Goal: Task Accomplishment & Management: Manage account settings

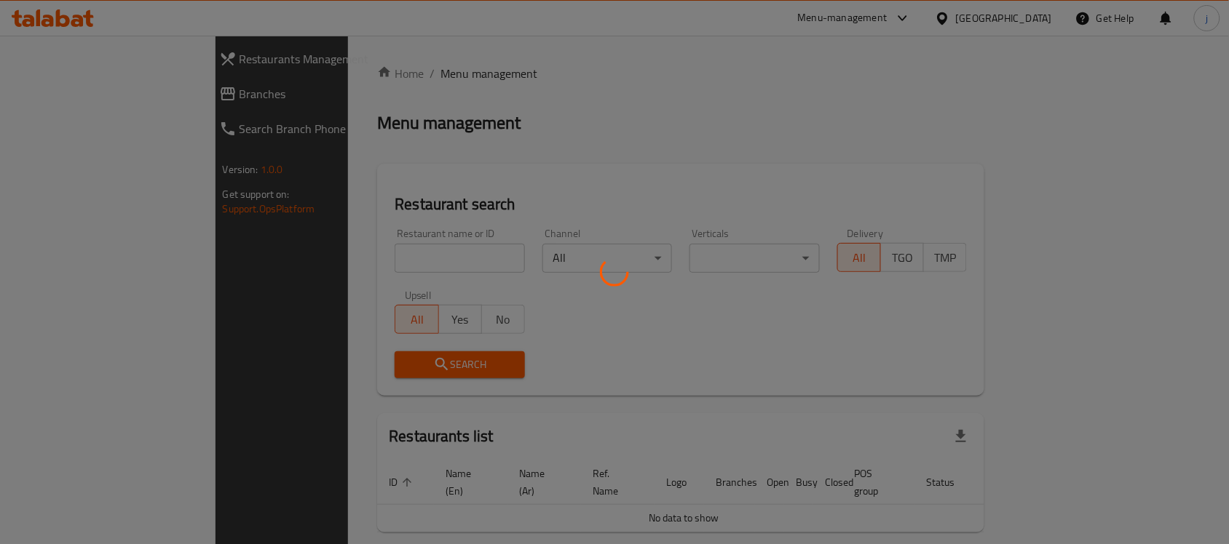
click at [850, 19] on div at bounding box center [614, 272] width 1229 height 544
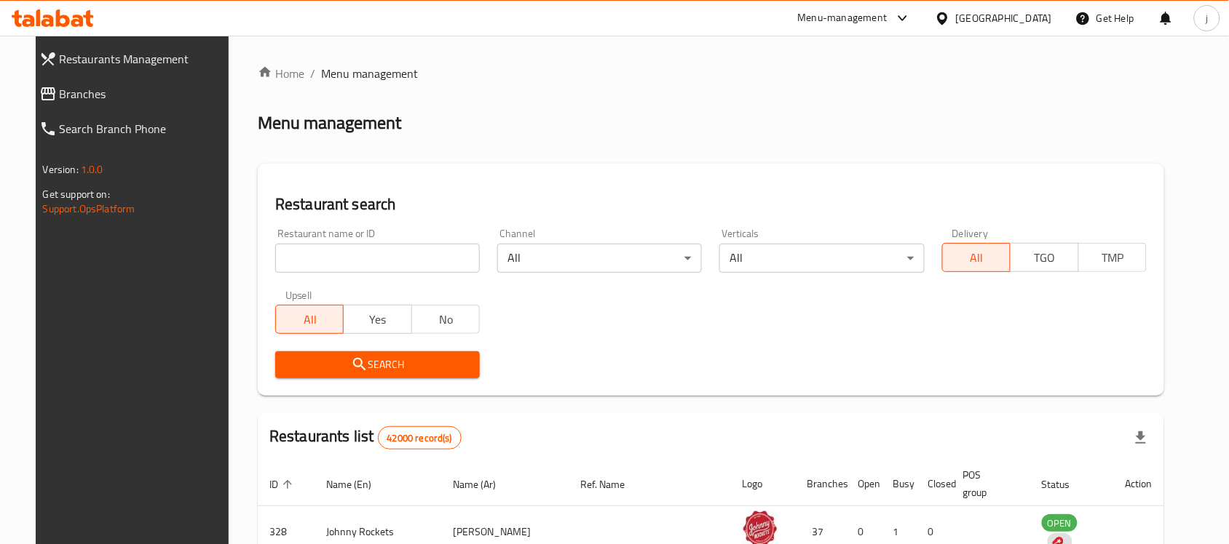
click at [849, 17] on div "Menu-management" at bounding box center [843, 17] width 90 height 17
click at [797, 161] on div "Restaurant-Management" at bounding box center [765, 162] width 114 height 16
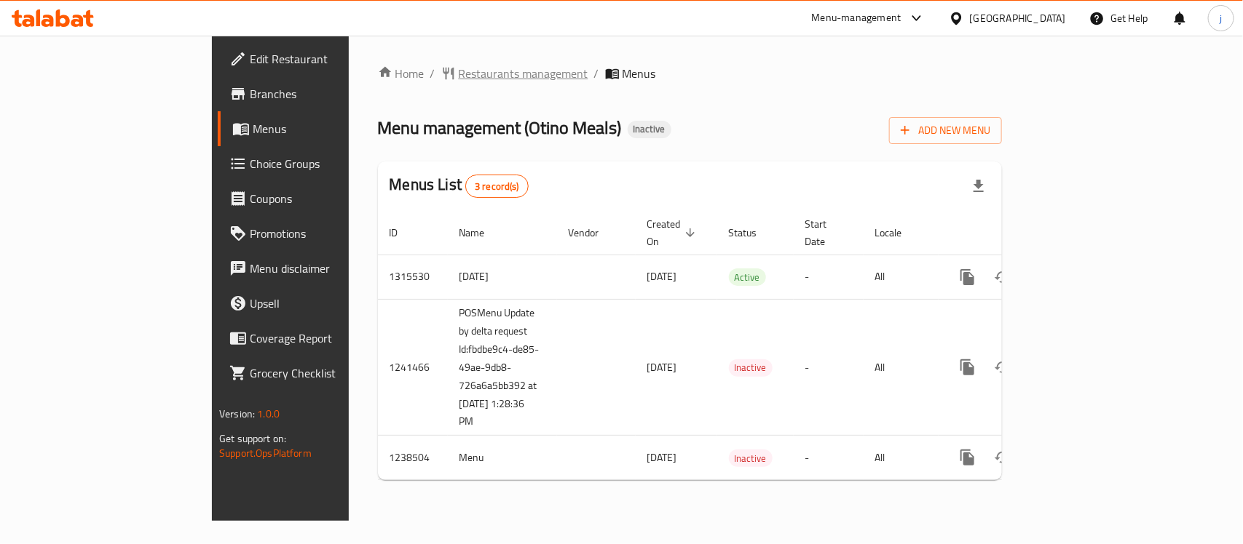
click at [459, 74] on span "Restaurants management" at bounding box center [524, 73] width 130 height 17
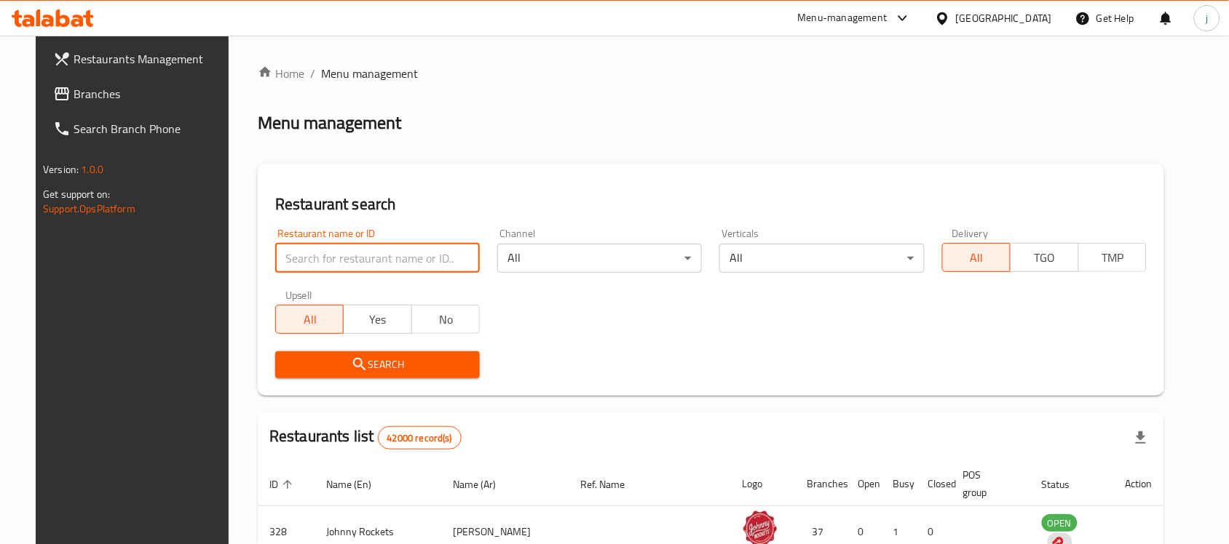
click at [361, 263] on input "search" at bounding box center [377, 258] width 205 height 29
paste input "679748"
type input "679748"
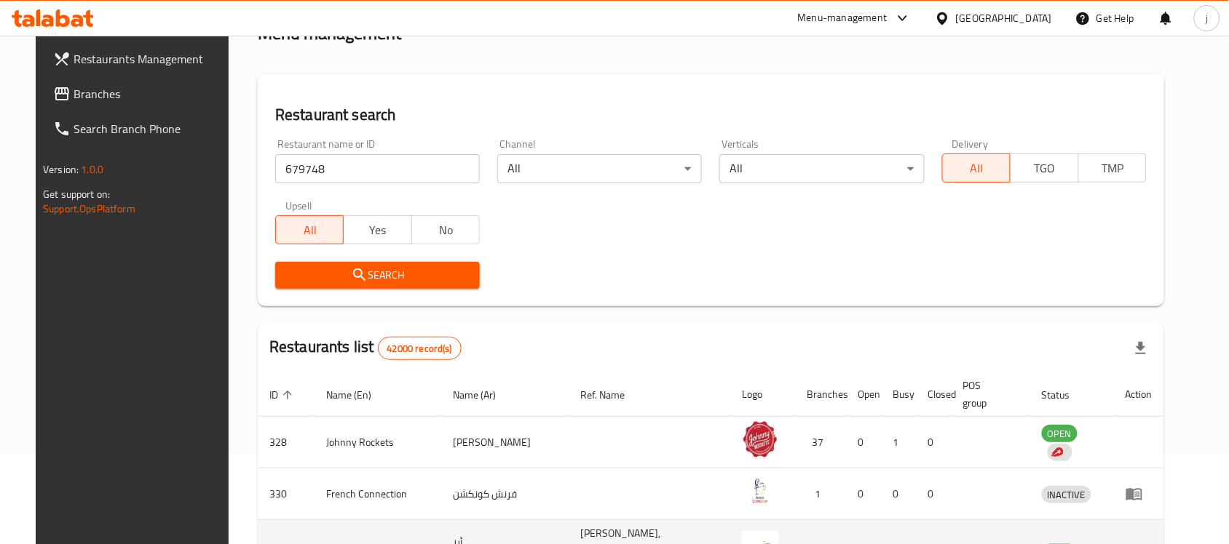
scroll to position [273, 0]
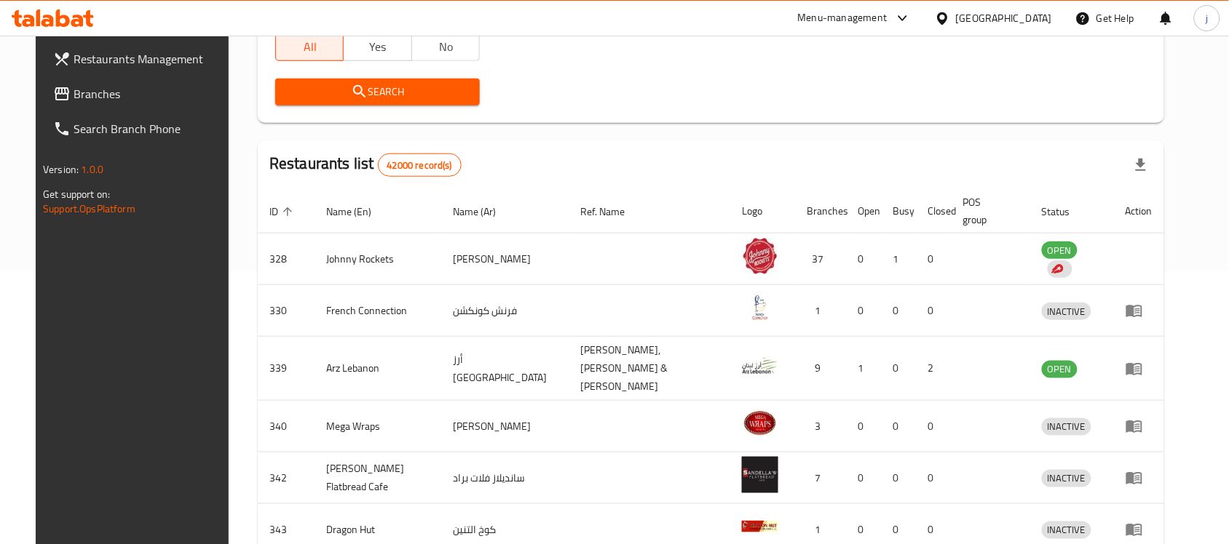
click at [361, 88] on span "Search" at bounding box center [377, 92] width 181 height 18
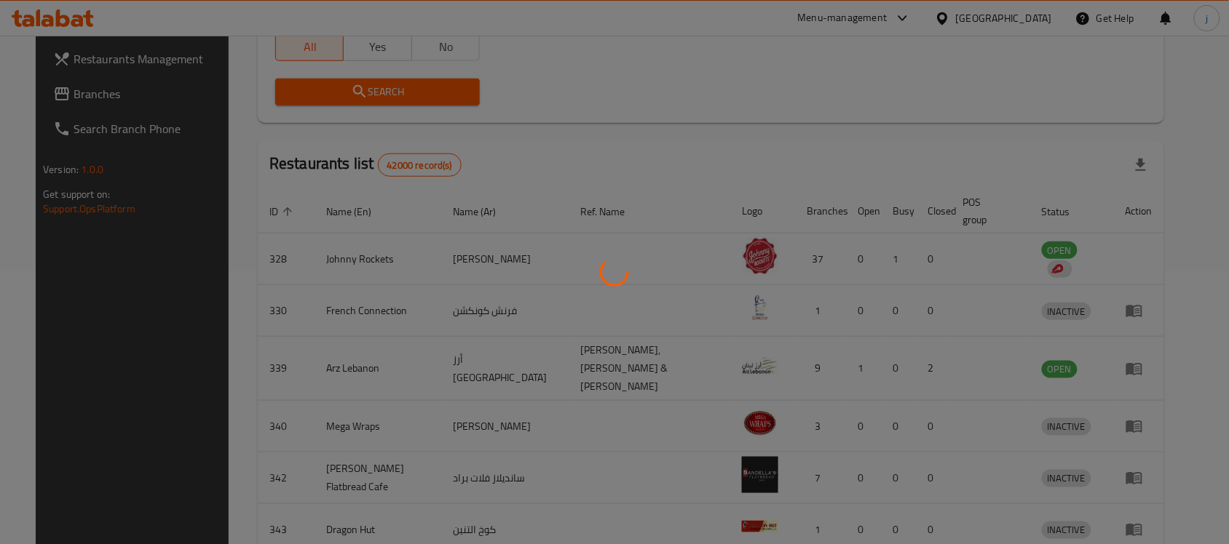
scroll to position [76, 0]
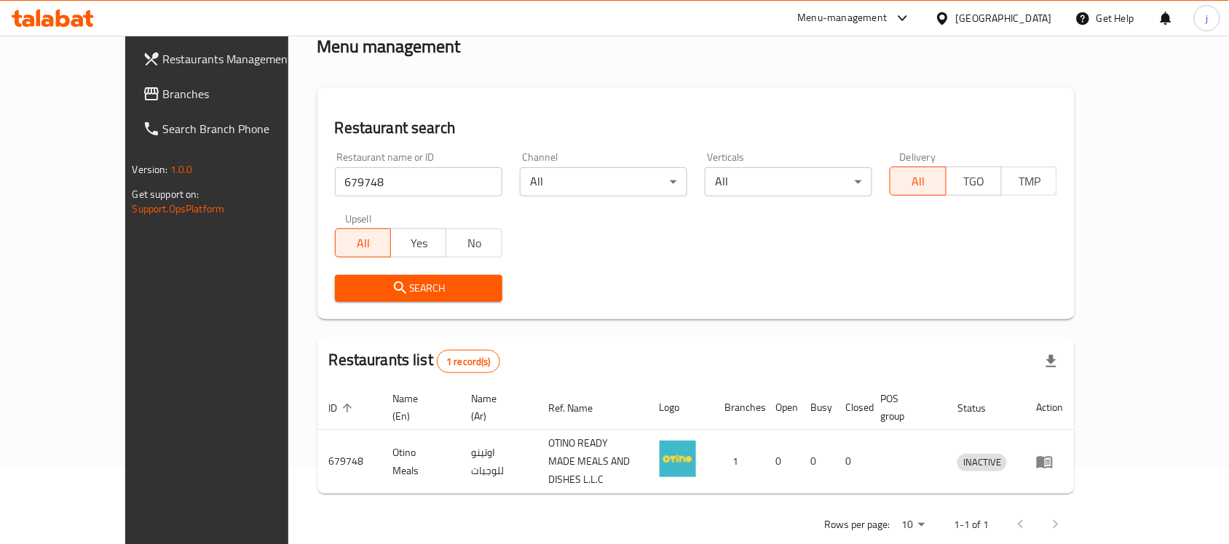
click at [848, 12] on div "Menu-management" at bounding box center [843, 17] width 90 height 17
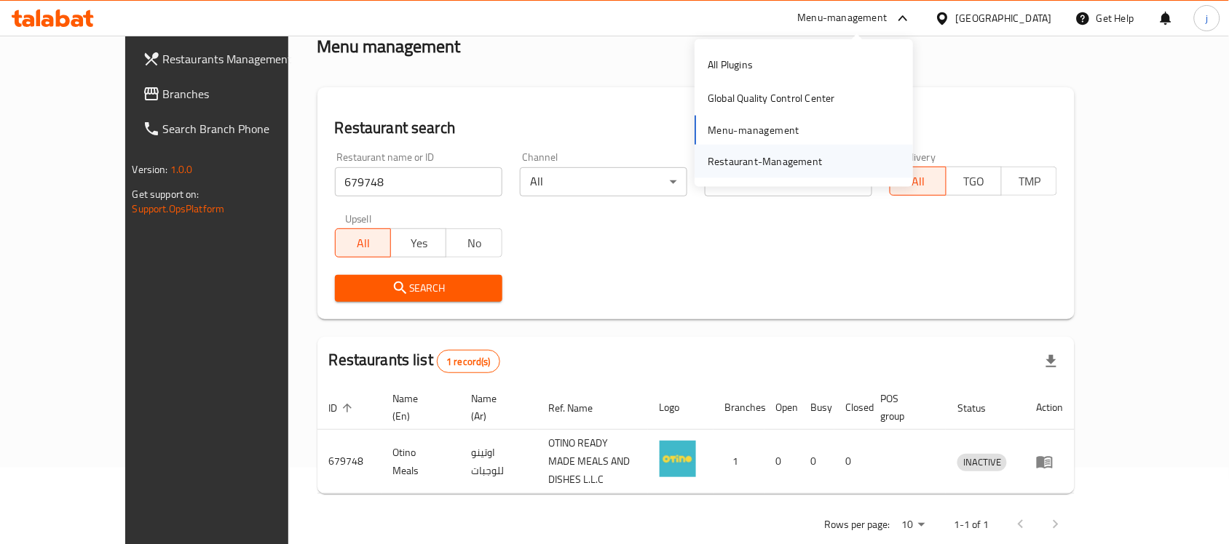
click at [767, 154] on div "Restaurant-Management" at bounding box center [765, 162] width 114 height 16
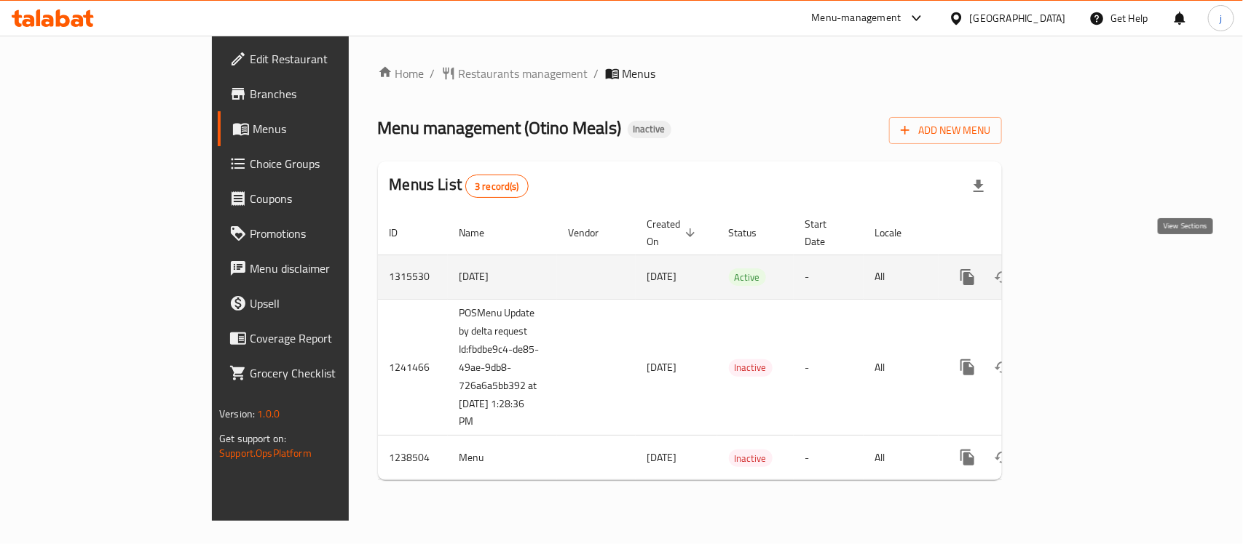
click at [1081, 269] on icon "enhanced table" at bounding box center [1071, 277] width 17 height 17
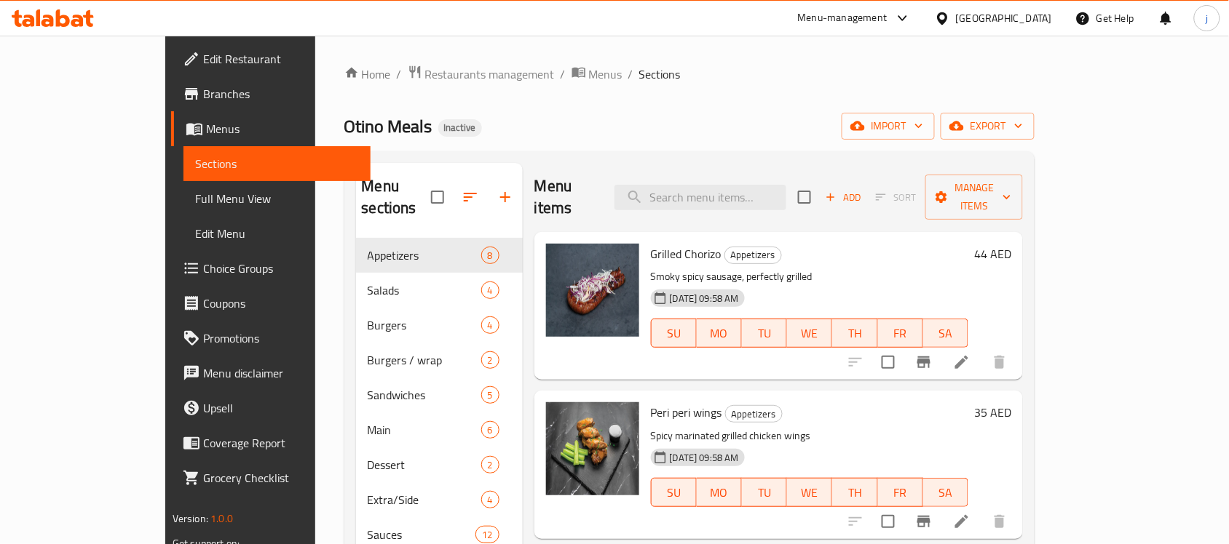
click at [203, 267] on span "Choice Groups" at bounding box center [281, 268] width 156 height 17
